Goal: Transaction & Acquisition: Purchase product/service

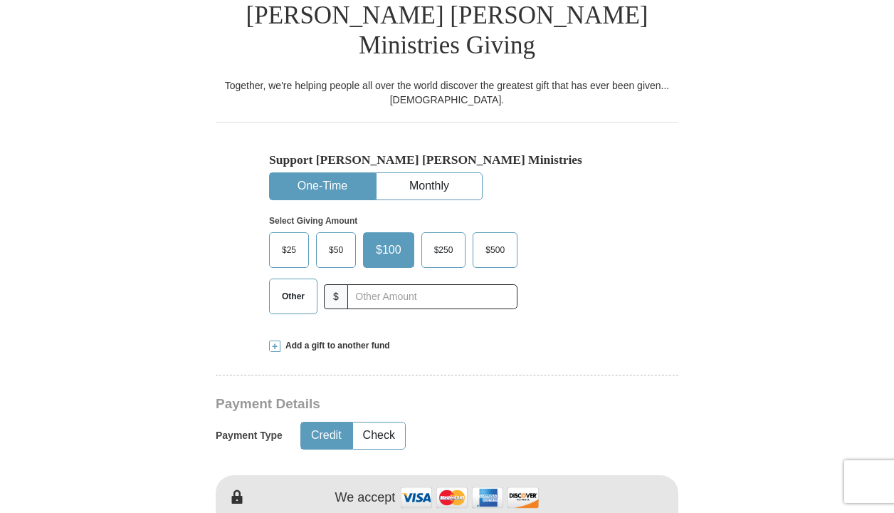
scroll to position [373, 0]
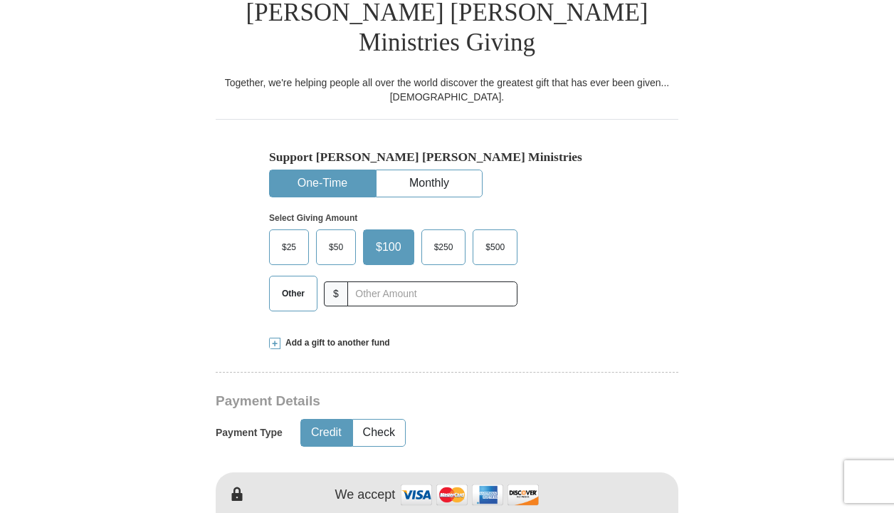
click at [496, 236] on span "$500" at bounding box center [494, 246] width 33 height 21
click at [0, 0] on input "$500" at bounding box center [0, 0] width 0 height 0
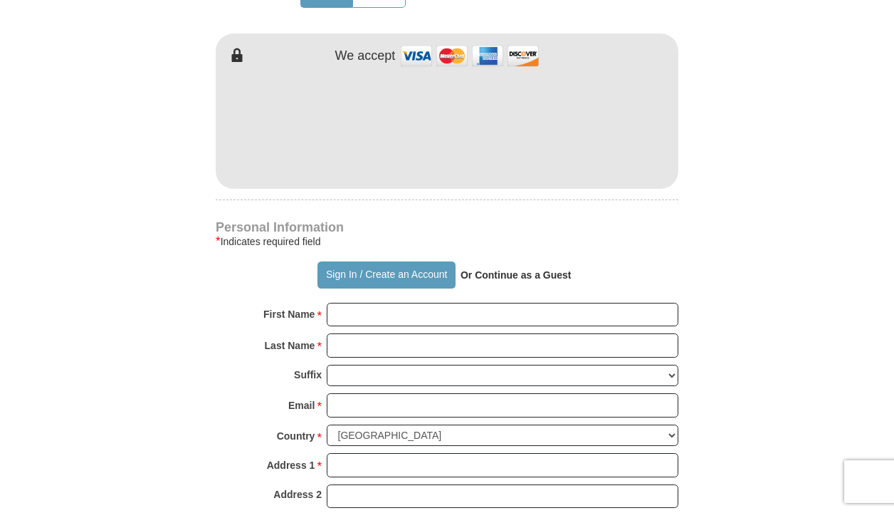
scroll to position [844, 0]
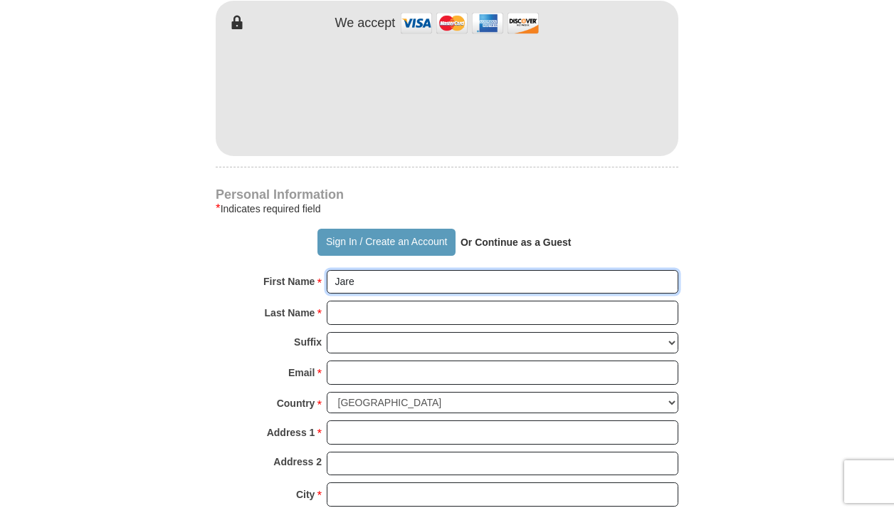
type input "Jare"
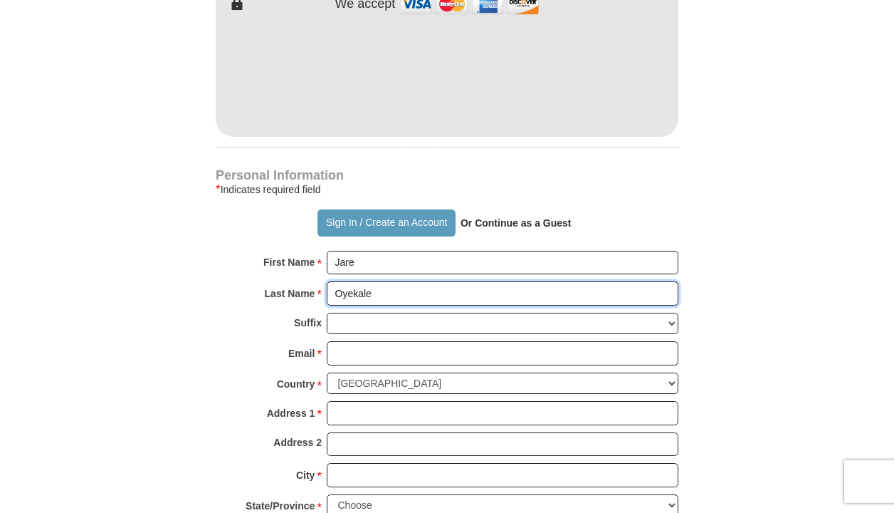
scroll to position [920, 0]
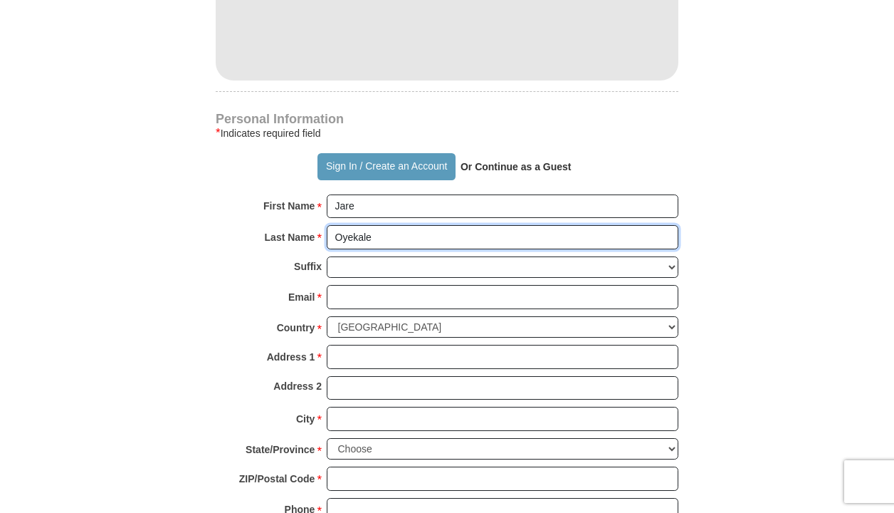
type input "Oyekale"
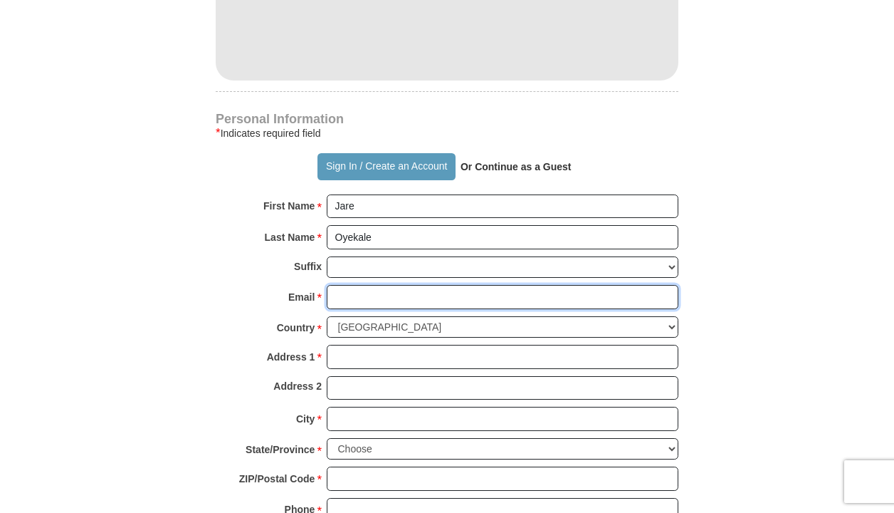
type input "[EMAIL_ADDRESS][DOMAIN_NAME]"
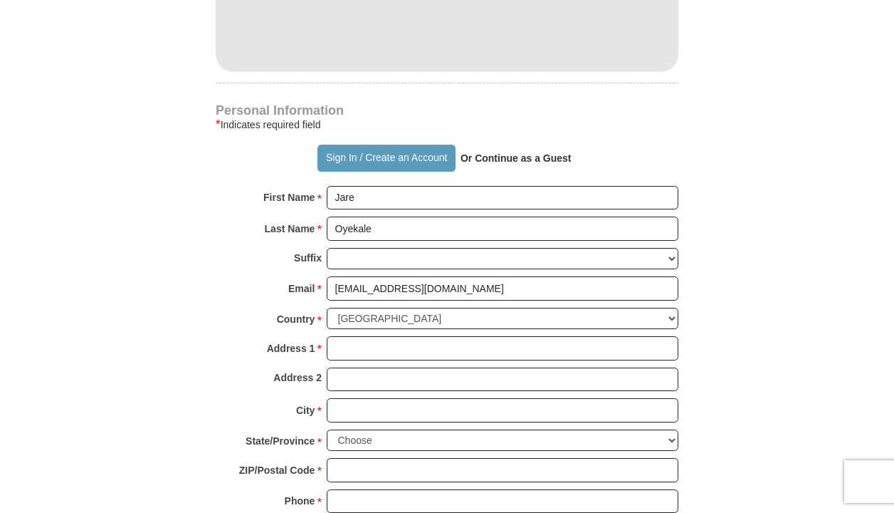
scroll to position [931, 0]
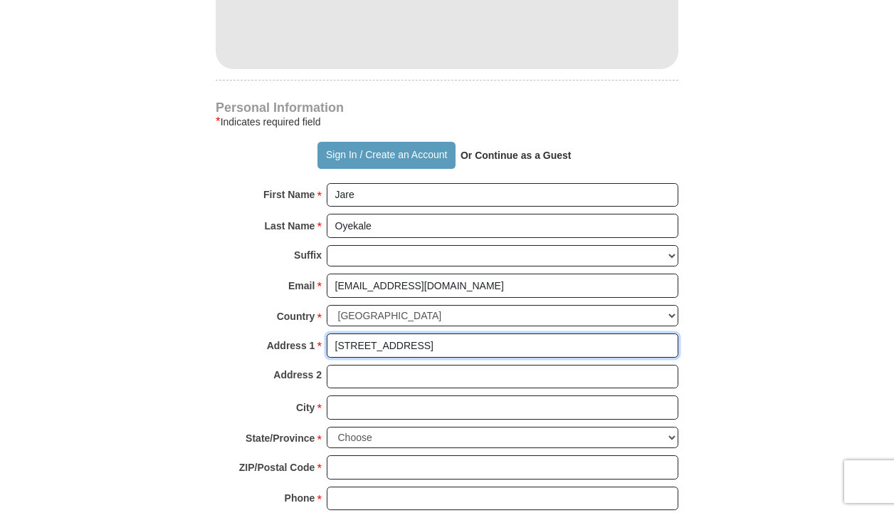
type input "[STREET_ADDRESS]"
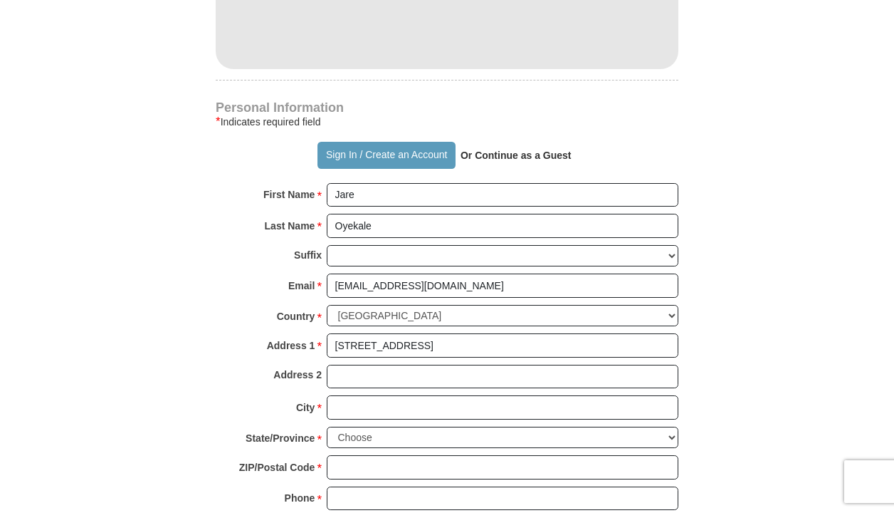
click at [740, 270] on form "Already have an account? Sign in for faster giving. Don't have an account? Crea…" at bounding box center [447, 19] width 812 height 1786
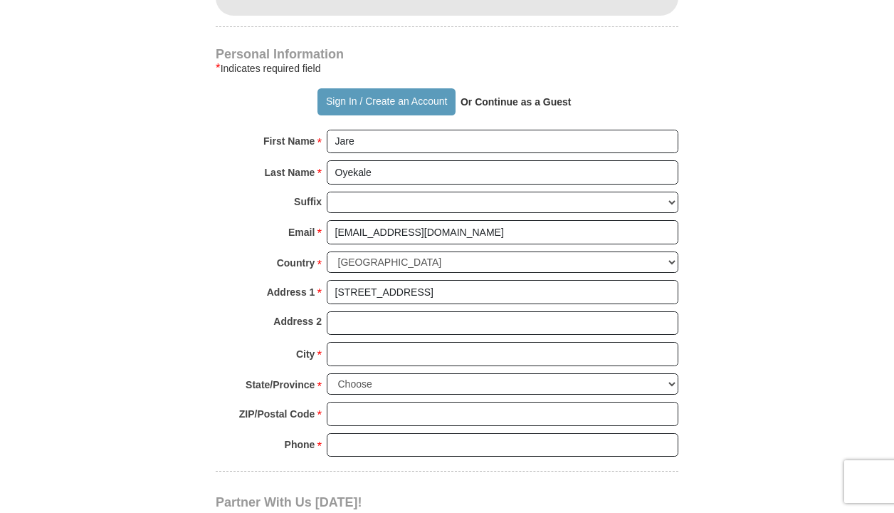
scroll to position [1022, 0]
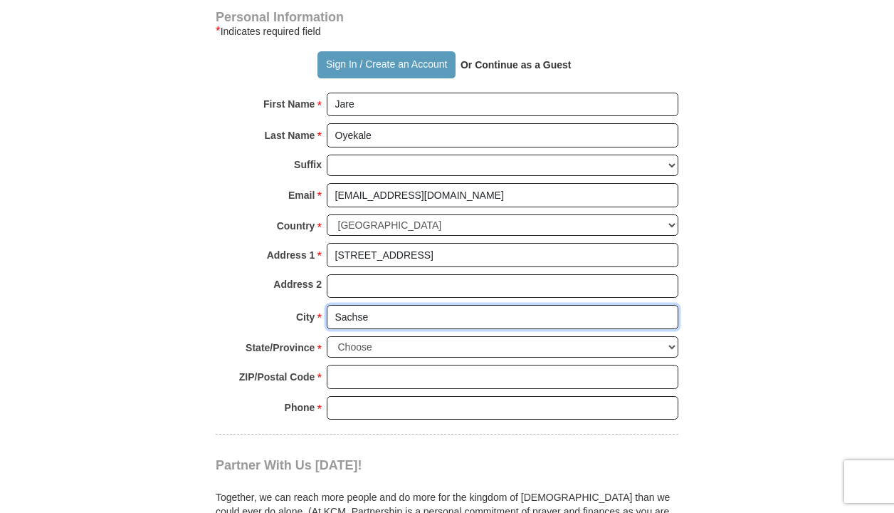
type input "Sachse"
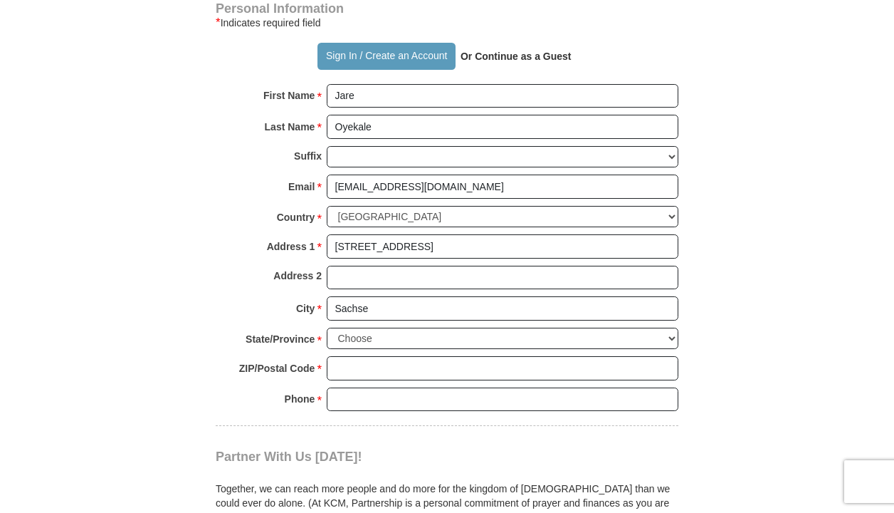
scroll to position [1072, 0]
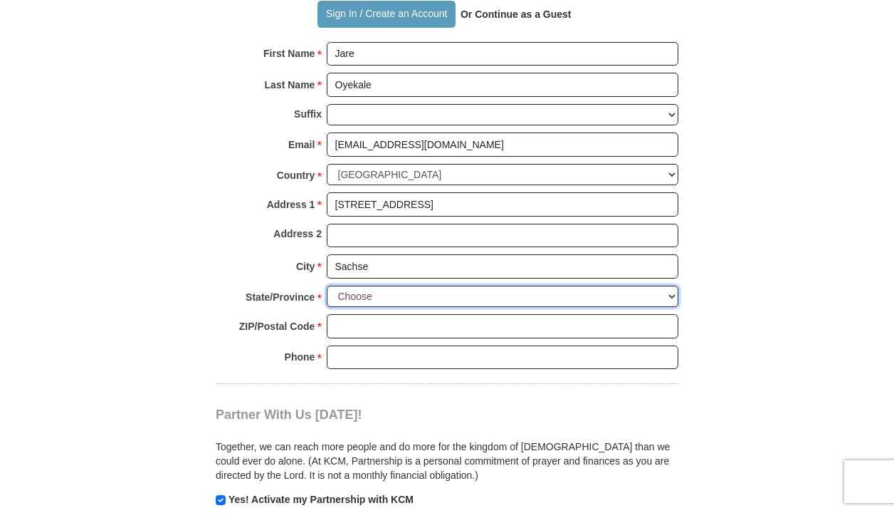
select select "[GEOGRAPHIC_DATA]"
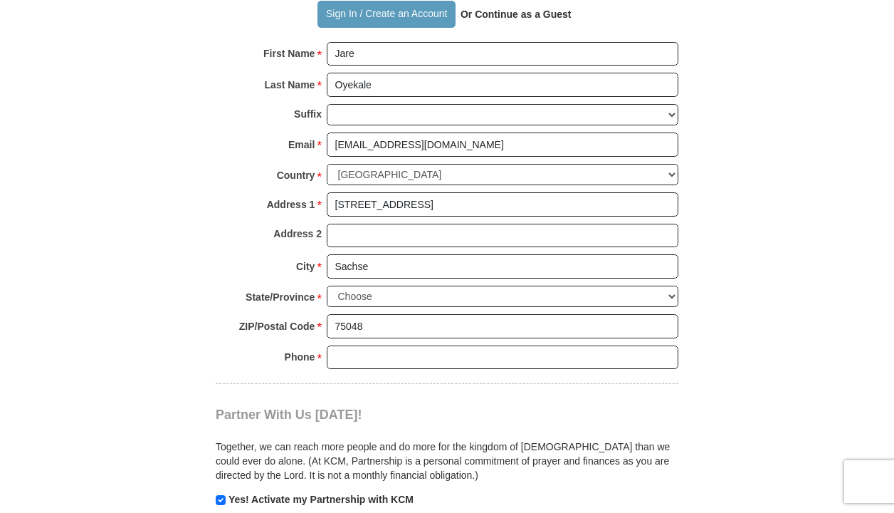
type input "75048"
click at [666, 384] on div "Partner With Us [DATE]! Together, we can reach more people and do more for the …" at bounding box center [447, 445] width 463 height 122
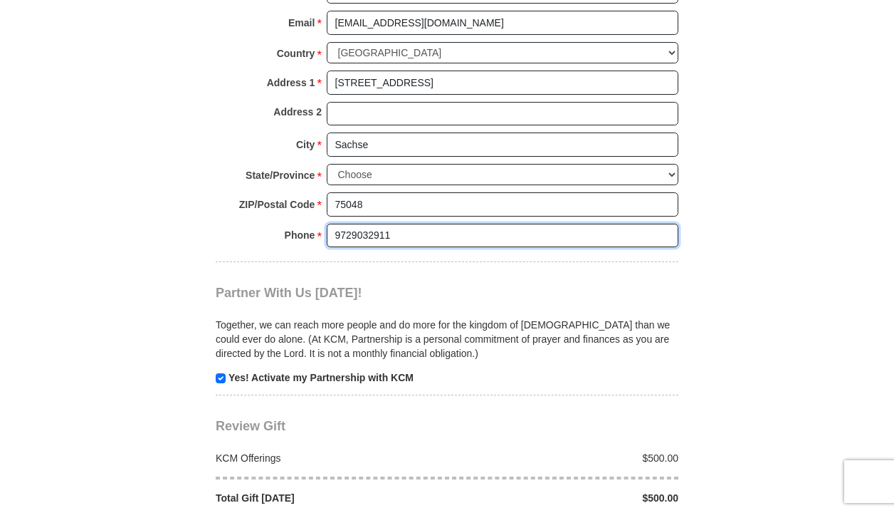
scroll to position [1270, 0]
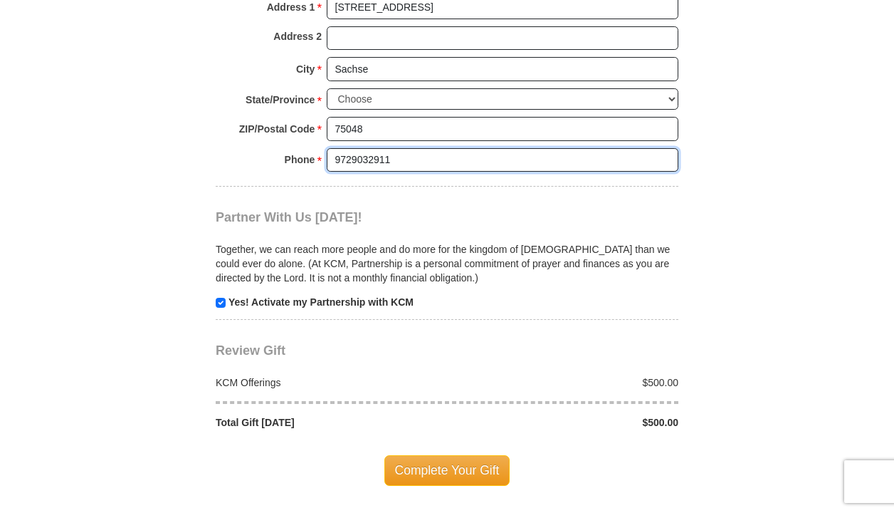
type input "9729032911"
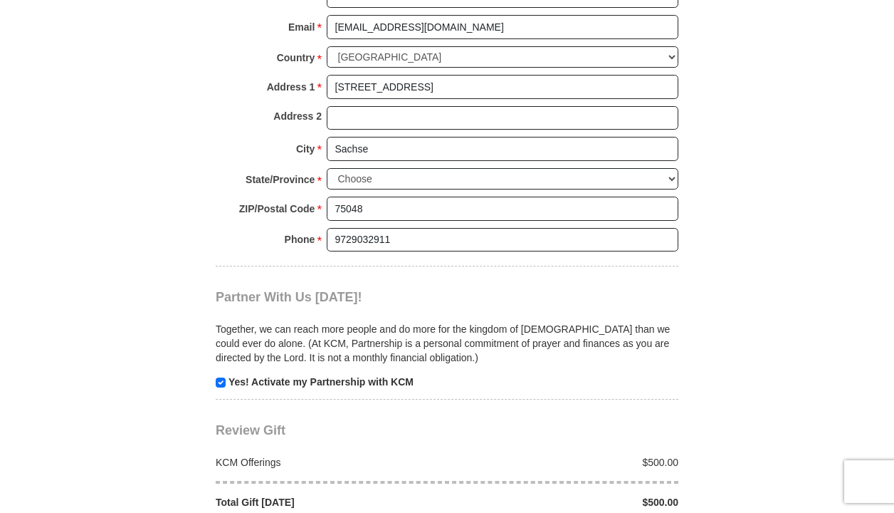
scroll to position [1317, 0]
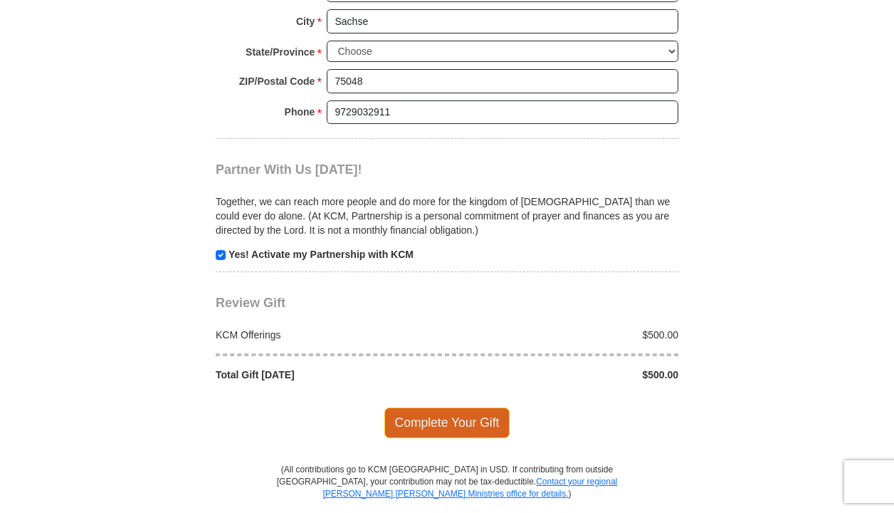
click at [445, 407] on span "Complete Your Gift" at bounding box center [448, 422] width 126 height 30
